Goal: Information Seeking & Learning: Learn about a topic

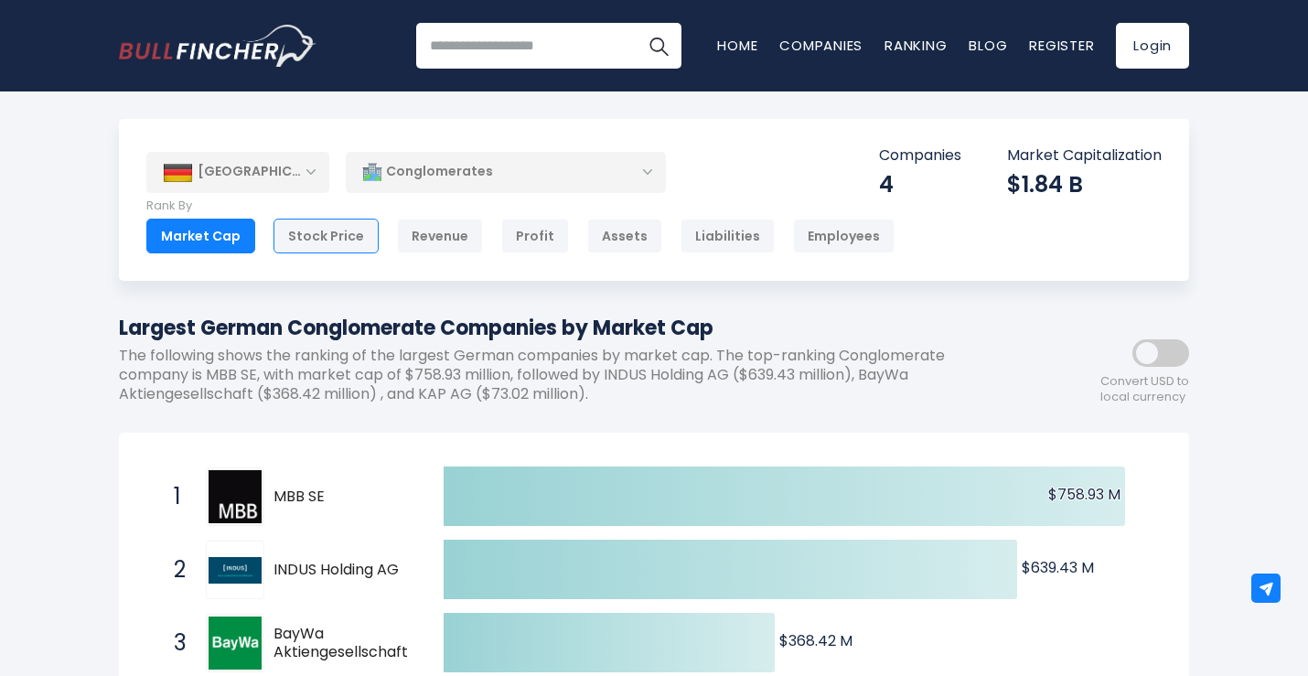
click at [313, 238] on div "Stock Price" at bounding box center [325, 236] width 105 height 35
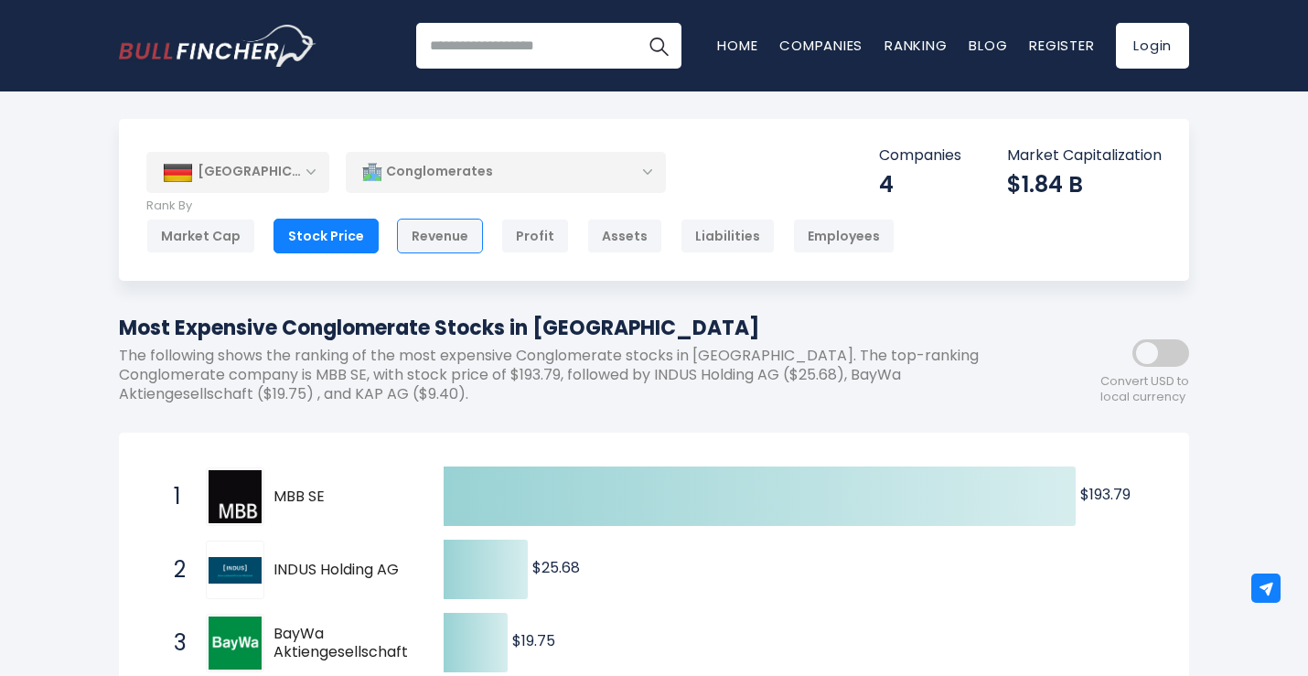
click at [423, 236] on div "Revenue" at bounding box center [440, 236] width 86 height 35
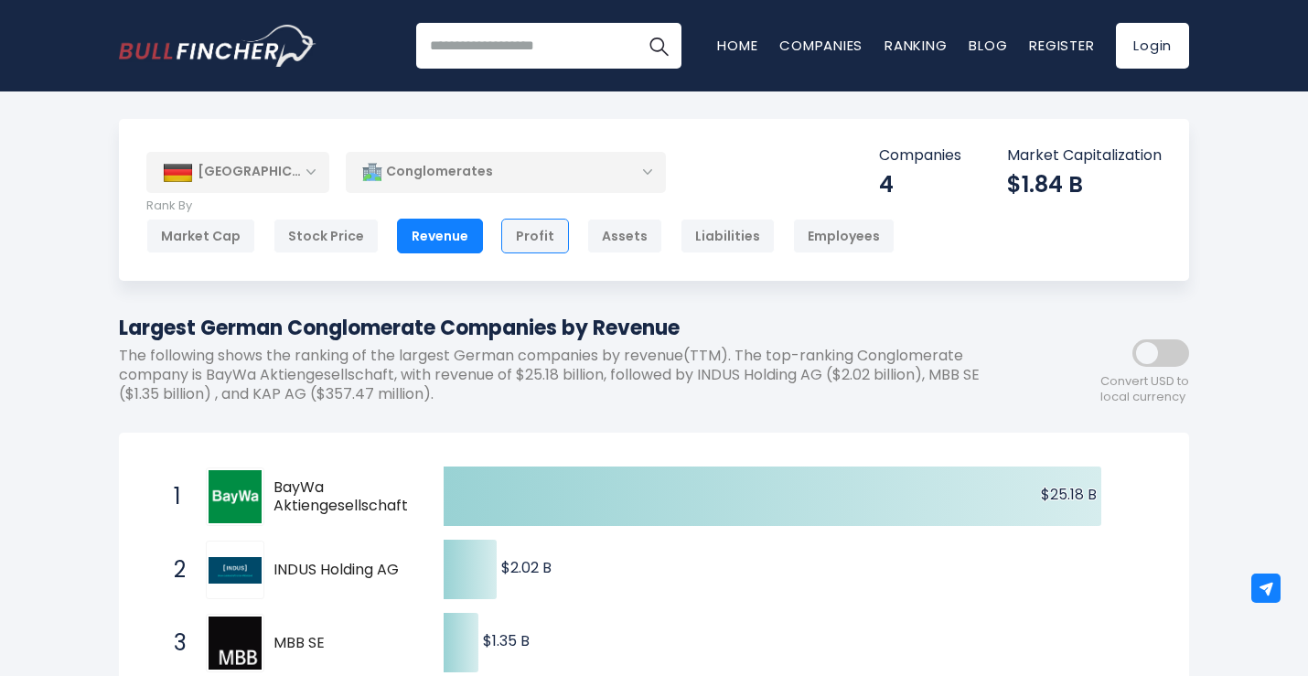
click at [521, 236] on div "Profit" at bounding box center [535, 236] width 68 height 35
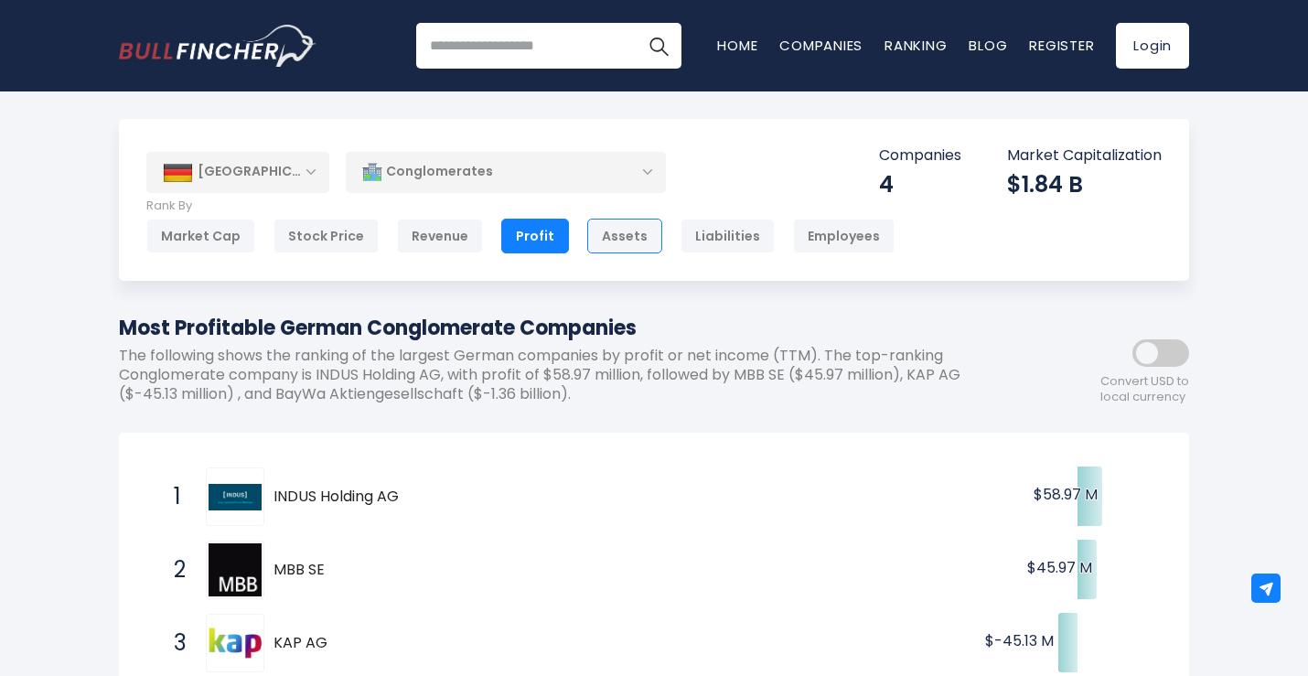
click at [590, 228] on div "Assets" at bounding box center [624, 236] width 75 height 35
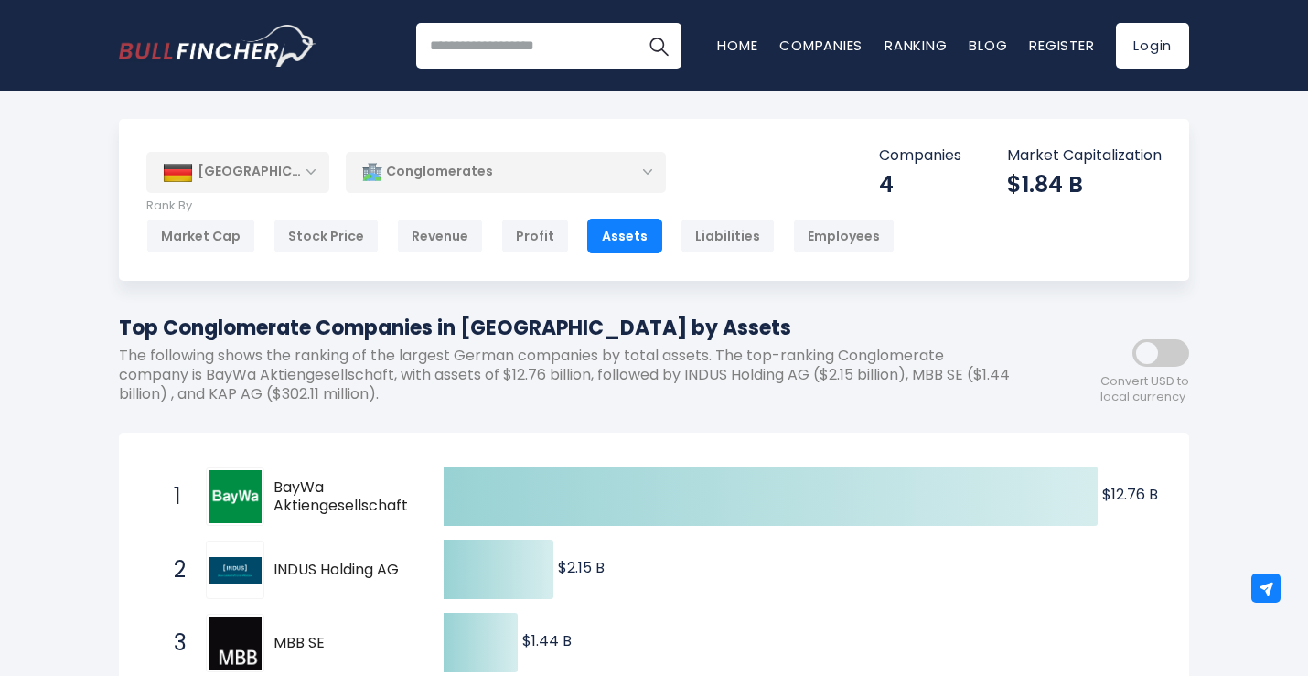
scroll to position [274, 0]
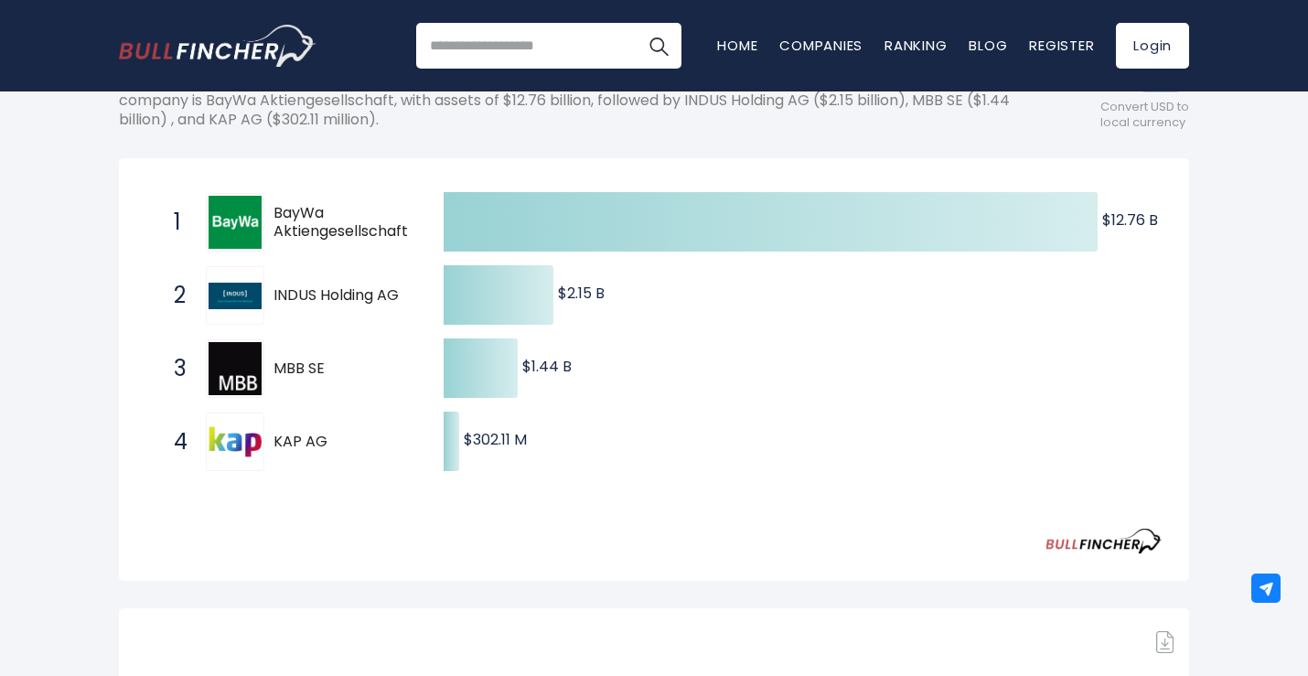
drag, startPoint x: 406, startPoint y: 294, endPoint x: 276, endPoint y: 291, distance: 129.9
click at [276, 291] on span "INDUS Holding AG" at bounding box center [342, 295] width 138 height 19
